Goal: Use online tool/utility: Utilize a website feature to perform a specific function

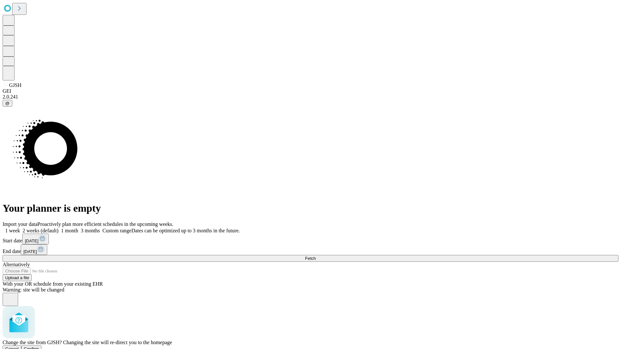
click at [39, 347] on span "Confirm" at bounding box center [31, 349] width 15 height 5
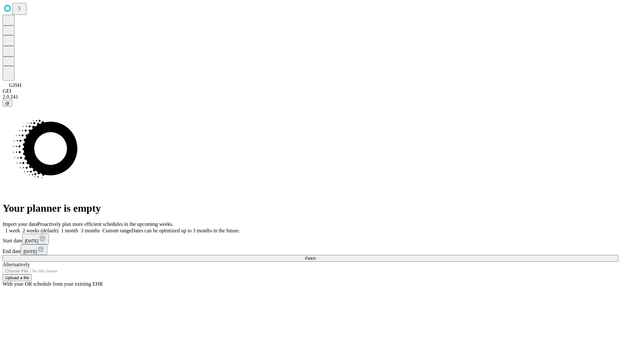
click at [20, 228] on label "1 week" at bounding box center [11, 230] width 17 height 5
click at [316, 256] on span "Fetch" at bounding box center [310, 258] width 11 height 5
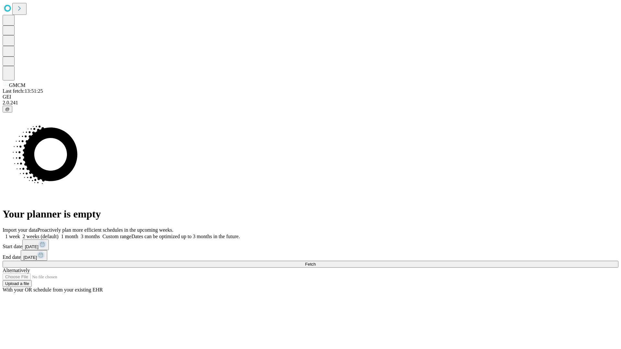
click at [316, 262] on span "Fetch" at bounding box center [310, 264] width 11 height 5
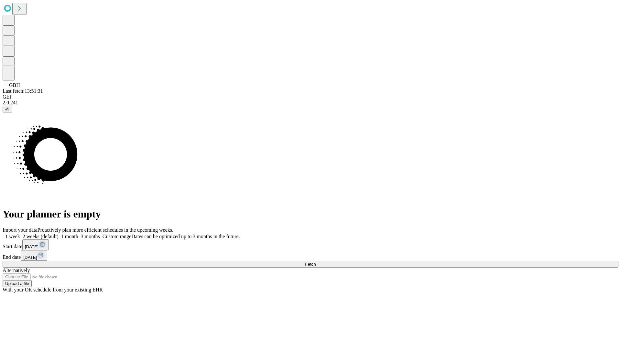
click at [20, 234] on label "1 week" at bounding box center [11, 236] width 17 height 5
click at [316, 262] on span "Fetch" at bounding box center [310, 264] width 11 height 5
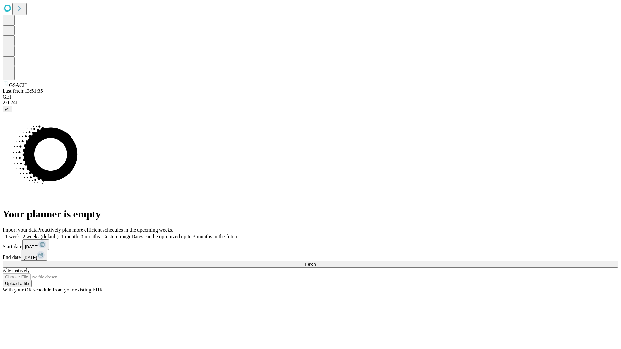
click at [20, 234] on label "1 week" at bounding box center [11, 236] width 17 height 5
click at [316, 262] on span "Fetch" at bounding box center [310, 264] width 11 height 5
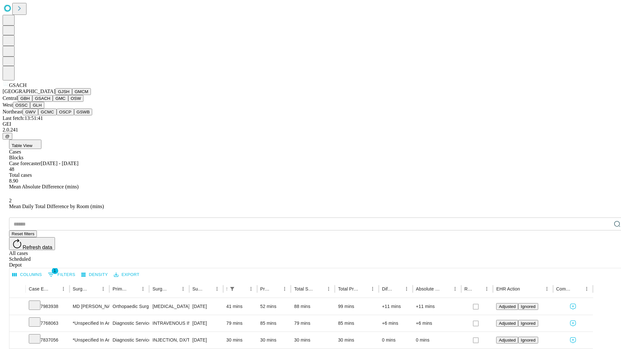
click at [53, 102] on button "GMC" at bounding box center [60, 98] width 15 height 7
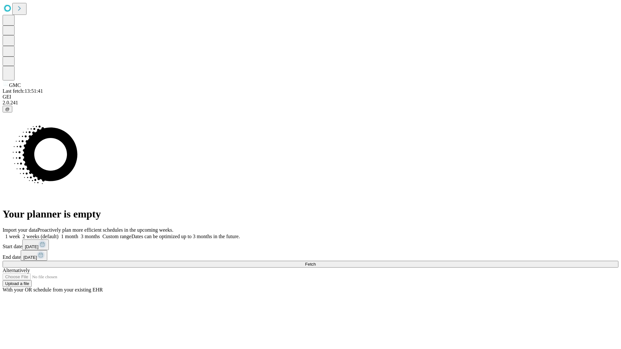
click at [20, 234] on label "1 week" at bounding box center [11, 236] width 17 height 5
click at [316, 262] on span "Fetch" at bounding box center [310, 264] width 11 height 5
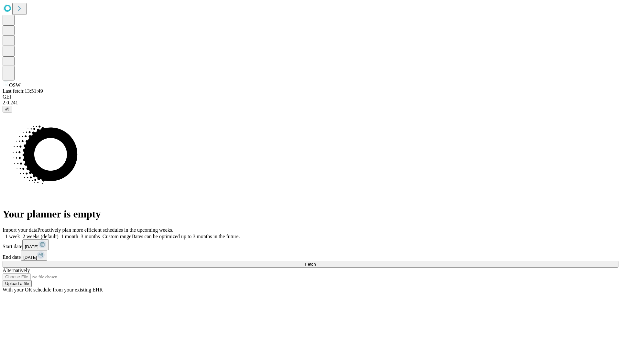
click at [20, 234] on label "1 week" at bounding box center [11, 236] width 17 height 5
click at [316, 262] on span "Fetch" at bounding box center [310, 264] width 11 height 5
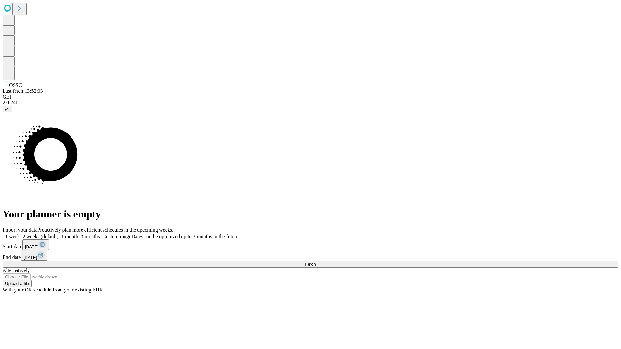
click at [20, 234] on label "1 week" at bounding box center [11, 236] width 17 height 5
click at [316, 262] on span "Fetch" at bounding box center [310, 264] width 11 height 5
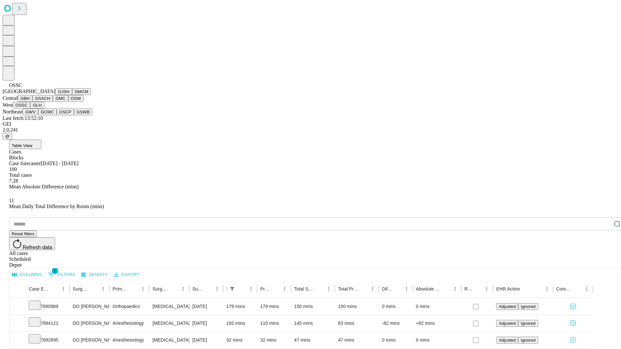
click at [44, 109] on button "GLH" at bounding box center [37, 105] width 14 height 7
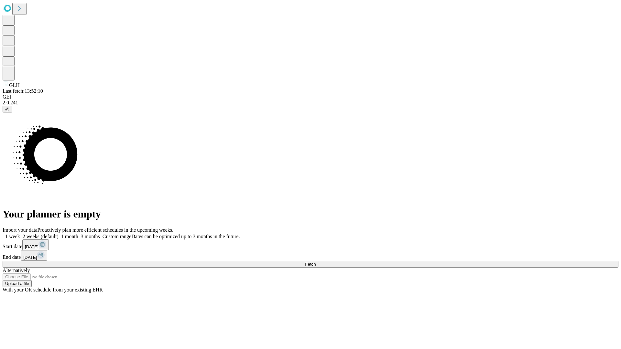
click at [20, 234] on label "1 week" at bounding box center [11, 236] width 17 height 5
click at [316, 262] on span "Fetch" at bounding box center [310, 264] width 11 height 5
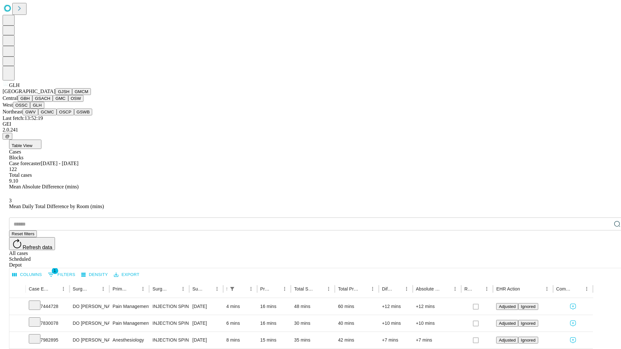
click at [38, 115] on button "GWV" at bounding box center [31, 112] width 16 height 7
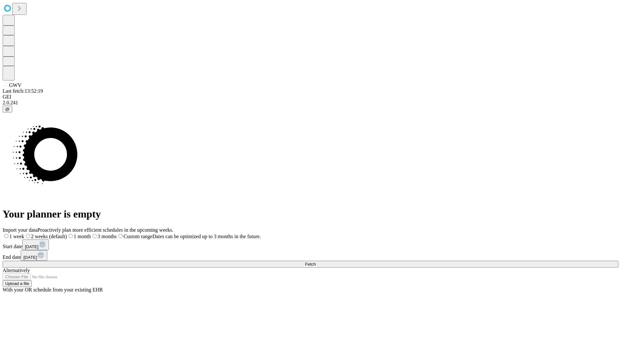
click at [24, 234] on label "1 week" at bounding box center [14, 236] width 22 height 5
click at [316, 262] on span "Fetch" at bounding box center [310, 264] width 11 height 5
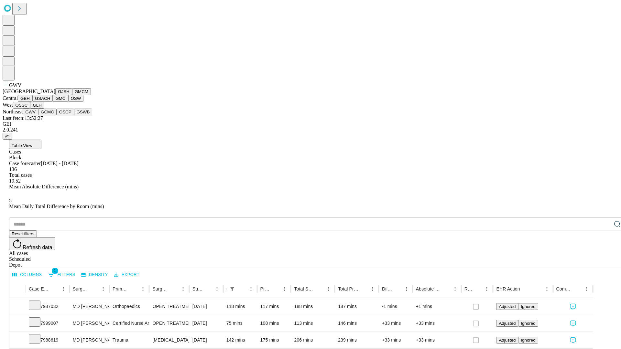
click at [50, 115] on button "GCMC" at bounding box center [47, 112] width 18 height 7
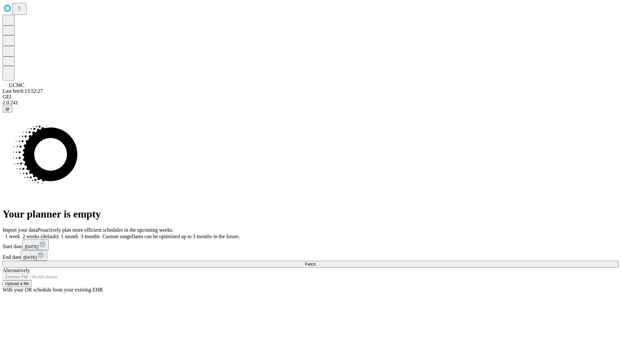
click at [20, 234] on label "1 week" at bounding box center [11, 236] width 17 height 5
click at [316, 262] on span "Fetch" at bounding box center [310, 264] width 11 height 5
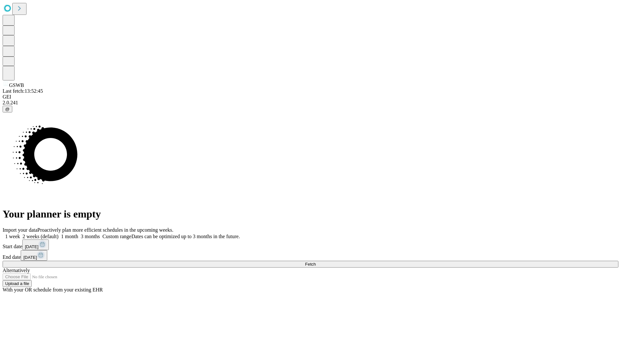
click at [316, 262] on span "Fetch" at bounding box center [310, 264] width 11 height 5
